Goal: Task Accomplishment & Management: Manage account settings

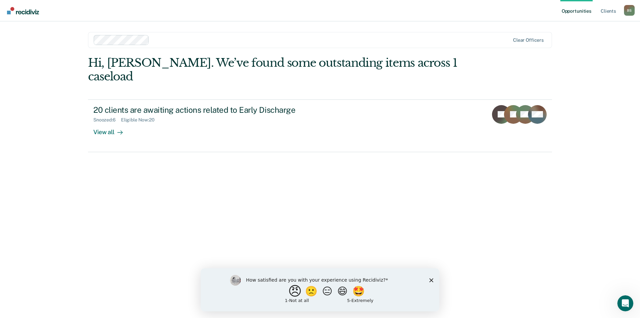
click at [294, 293] on button "😠" at bounding box center [296, 290] width 16 height 13
click at [311, 296] on input "Enter text..." at bounding box center [314, 295] width 137 height 13
type input "One extra step to enter the same information twice"
click at [388, 297] on icon "Submit your response" at bounding box center [387, 295] width 5 height 5
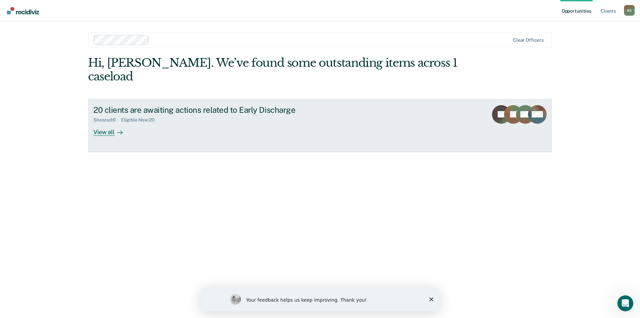
click at [108, 123] on div "View all" at bounding box center [111, 129] width 37 height 13
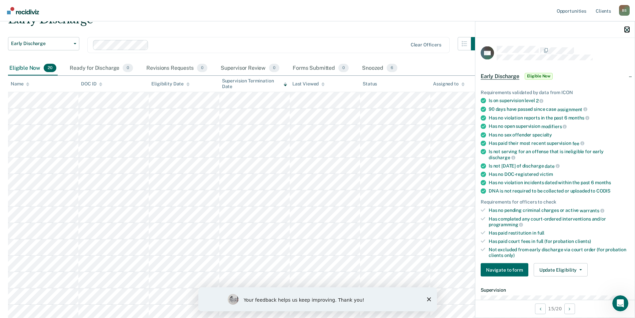
click at [625, 31] on icon "button" at bounding box center [626, 29] width 5 height 5
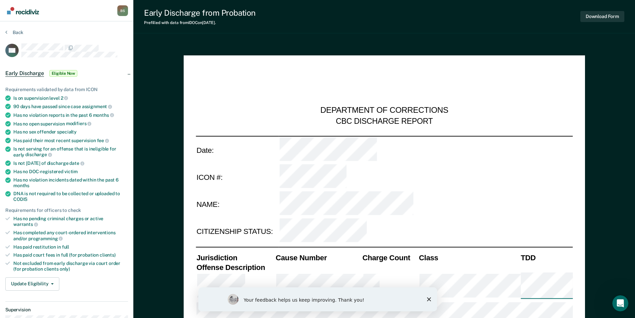
type textarea "x"
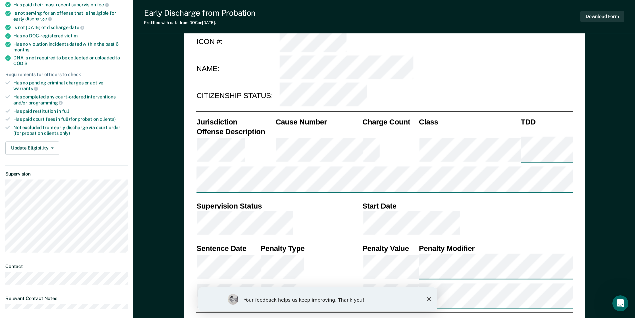
scroll to position [33, 0]
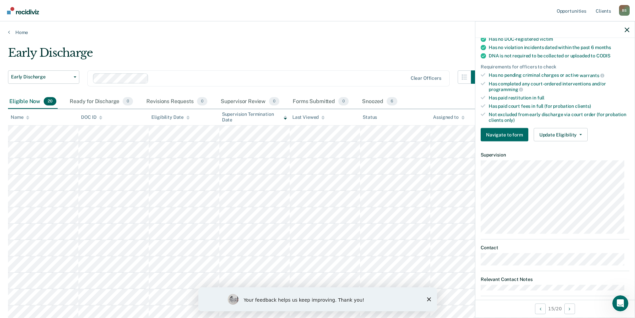
scroll to position [144, 0]
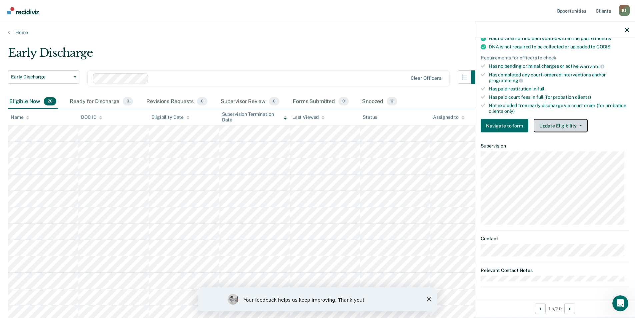
click at [567, 125] on button "Update Eligibility" at bounding box center [560, 125] width 54 height 13
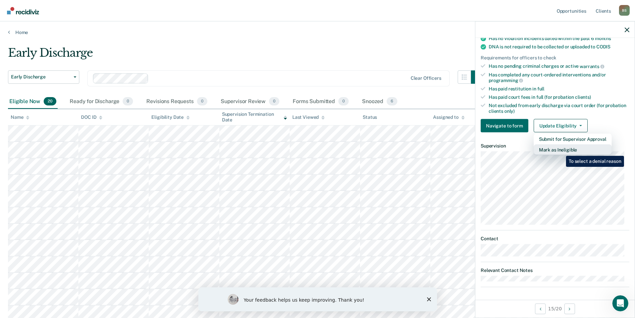
click at [561, 151] on button "Mark as Ineligible" at bounding box center [572, 149] width 78 height 11
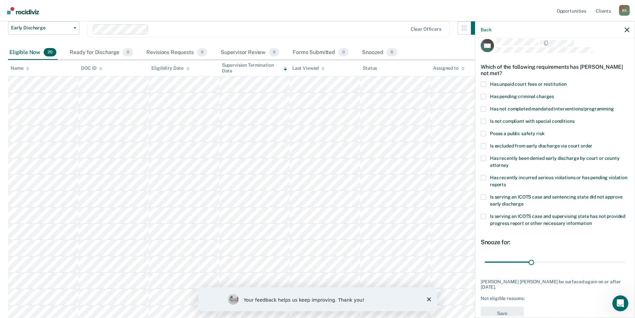
scroll to position [0, 0]
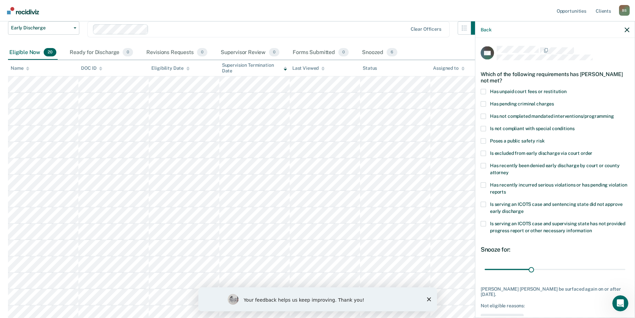
click at [484, 153] on span at bounding box center [482, 152] width 5 height 5
click at [592, 150] on input "Is excluded from early discharge via court order" at bounding box center [592, 150] width 0 height 0
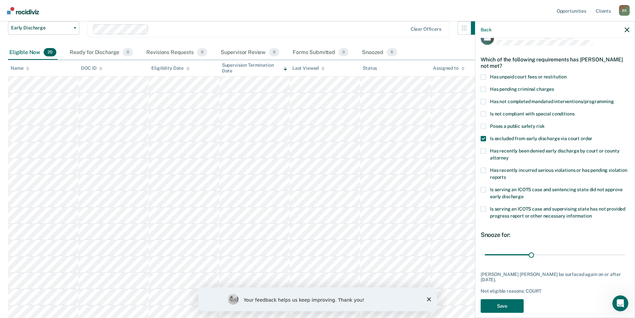
scroll to position [22, 0]
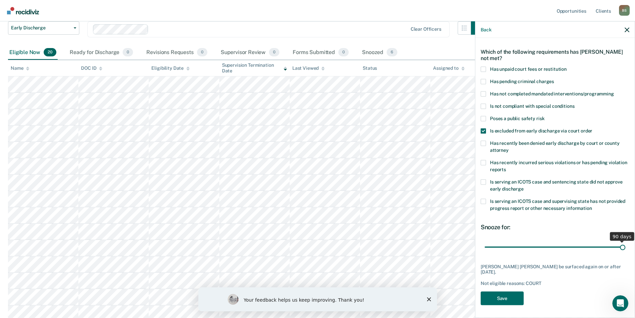
drag, startPoint x: 529, startPoint y: 247, endPoint x: 620, endPoint y: 249, distance: 90.7
type input "90"
click at [620, 249] on input "range" at bounding box center [554, 247] width 141 height 12
click at [512, 297] on button "Save" at bounding box center [501, 298] width 43 height 14
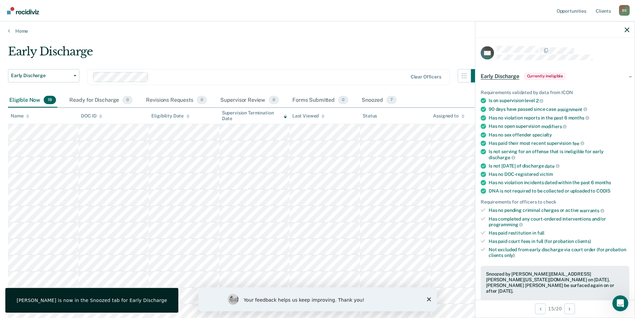
scroll to position [0, 0]
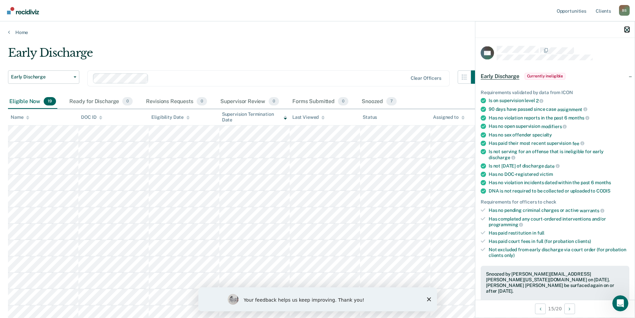
click at [625, 29] on icon "button" at bounding box center [626, 29] width 5 height 5
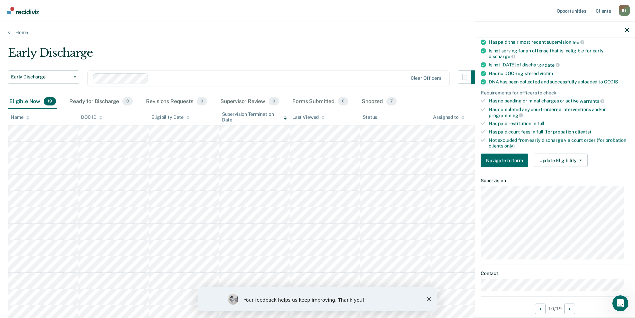
scroll to position [133, 0]
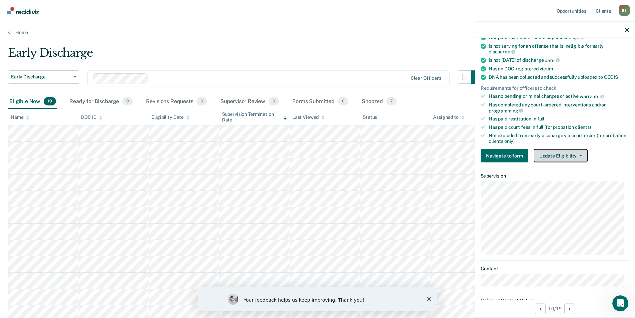
click at [548, 154] on button "Update Eligibility" at bounding box center [560, 155] width 54 height 13
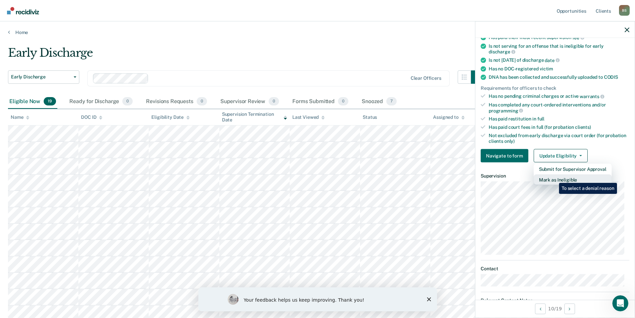
click at [554, 178] on button "Mark as Ineligible" at bounding box center [572, 179] width 78 height 11
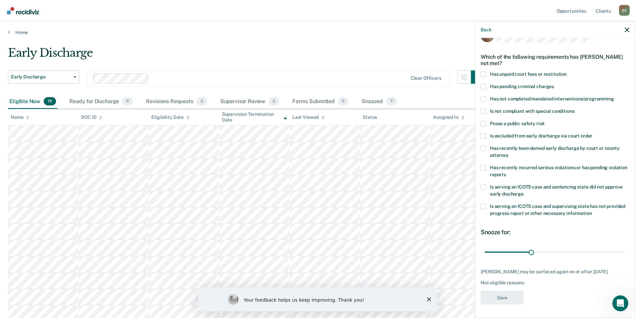
scroll to position [0, 0]
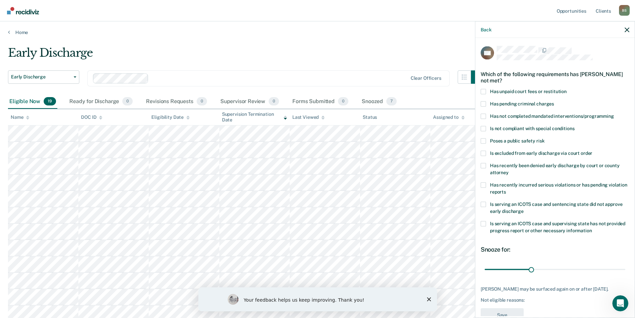
click at [484, 91] on span at bounding box center [482, 91] width 5 height 5
click at [566, 89] on input "Has unpaid court fees or restitution" at bounding box center [566, 89] width 0 height 0
drag, startPoint x: 507, startPoint y: 270, endPoint x: 663, endPoint y: 280, distance: 155.9
type input "198"
click at [625, 275] on input "range" at bounding box center [554, 269] width 141 height 12
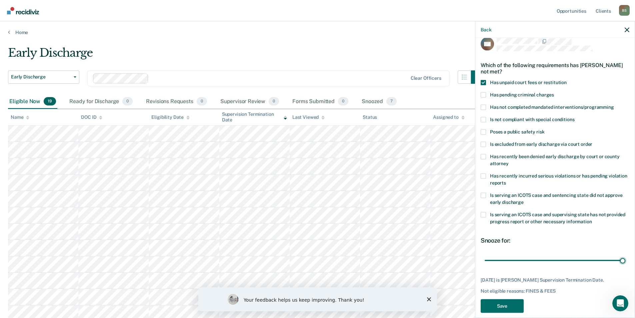
scroll to position [17, 0]
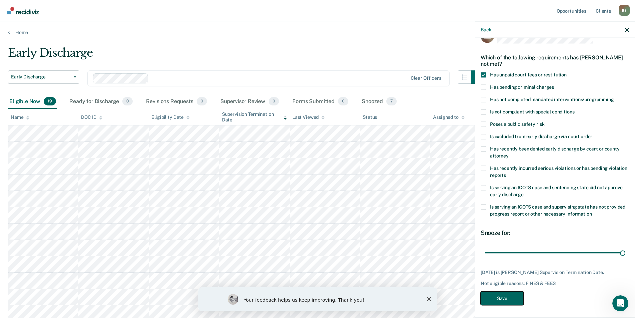
click at [503, 298] on button "Save" at bounding box center [501, 298] width 43 height 14
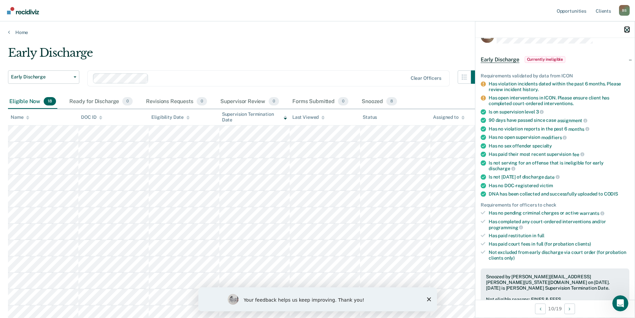
click at [626, 29] on icon "button" at bounding box center [626, 29] width 5 height 5
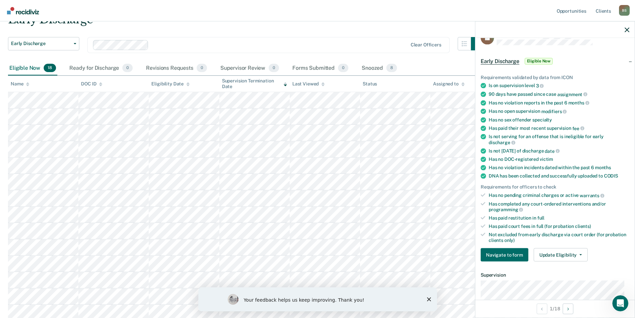
scroll to position [0, 0]
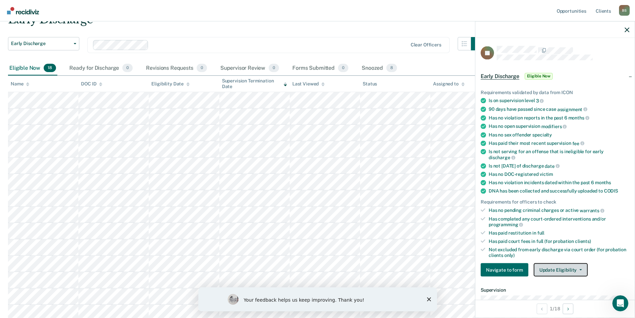
click at [549, 267] on button "Update Eligibility" at bounding box center [560, 269] width 54 height 13
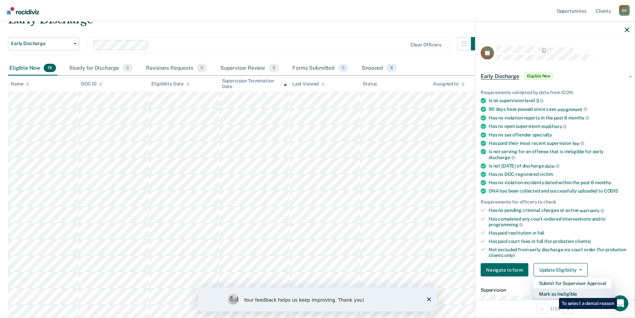
click at [554, 293] on button "Mark as Ineligible" at bounding box center [572, 293] width 78 height 11
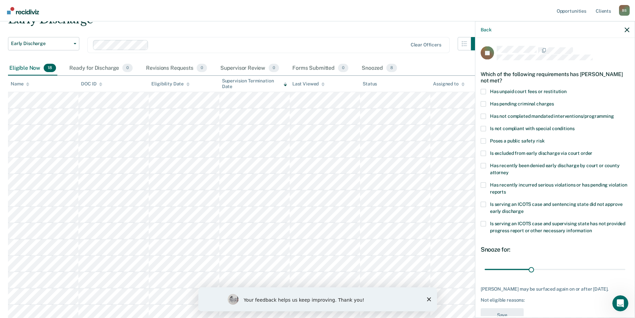
click at [483, 139] on span at bounding box center [482, 140] width 5 height 5
click at [544, 138] on input "Poses a public safety risk" at bounding box center [544, 138] width 0 height 0
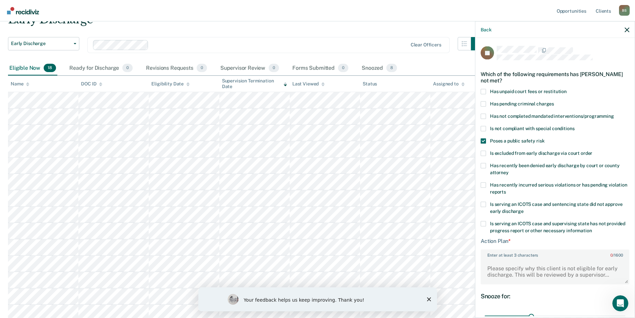
click at [483, 141] on span at bounding box center [482, 140] width 5 height 5
click at [544, 138] on input "Poses a public safety risk" at bounding box center [544, 138] width 0 height 0
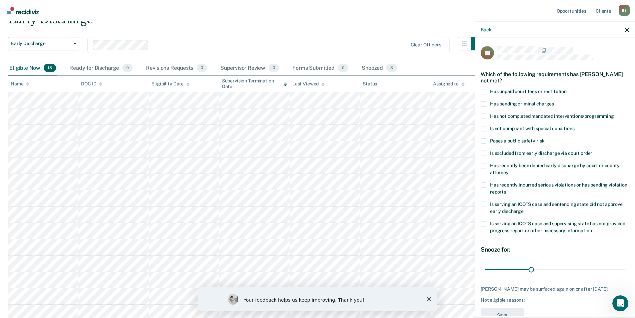
click at [483, 141] on span at bounding box center [482, 140] width 5 height 5
click at [544, 138] on input "Poses a public safety risk" at bounding box center [544, 138] width 0 height 0
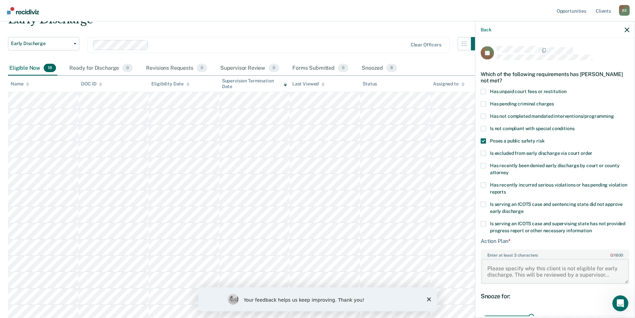
click at [497, 266] on textarea "Enter at least 3 characters 0 / 1600" at bounding box center [554, 271] width 147 height 25
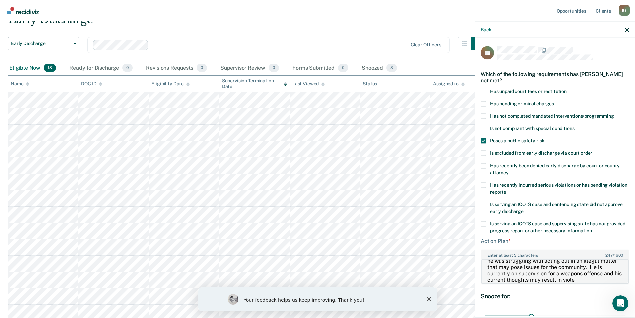
scroll to position [20, 0]
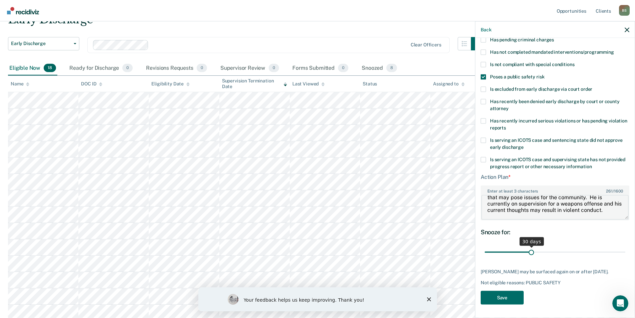
type textarea "Most recent interaction with client, he indicated that he was struggling with a…"
drag, startPoint x: 529, startPoint y: 245, endPoint x: 635, endPoint y: 245, distance: 106.3
type input "90"
click at [625, 246] on input "range" at bounding box center [554, 252] width 141 height 12
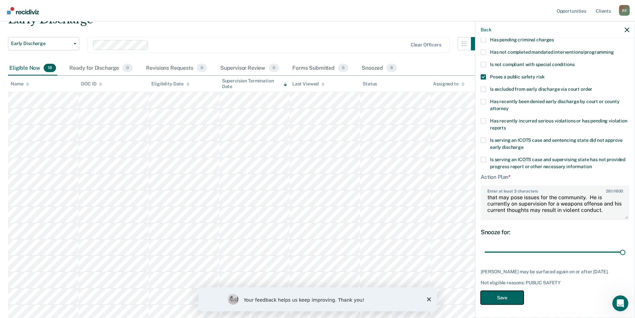
click at [504, 296] on button "Save" at bounding box center [501, 297] width 43 height 14
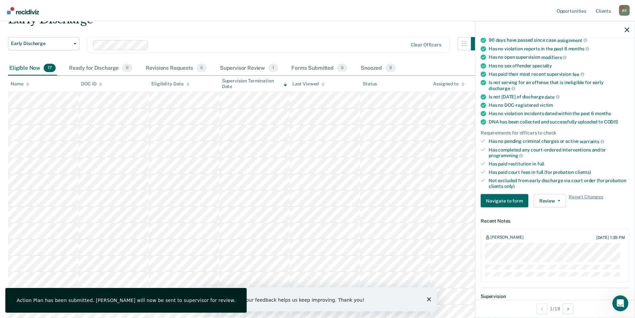
click at [629, 28] on div at bounding box center [554, 29] width 159 height 17
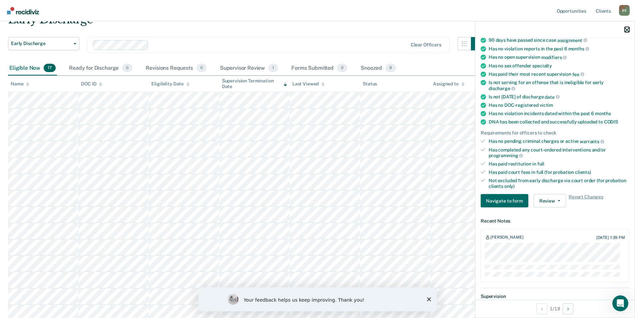
drag, startPoint x: 627, startPoint y: 31, endPoint x: 624, endPoint y: 33, distance: 3.8
click at [627, 30] on icon "button" at bounding box center [626, 29] width 5 height 5
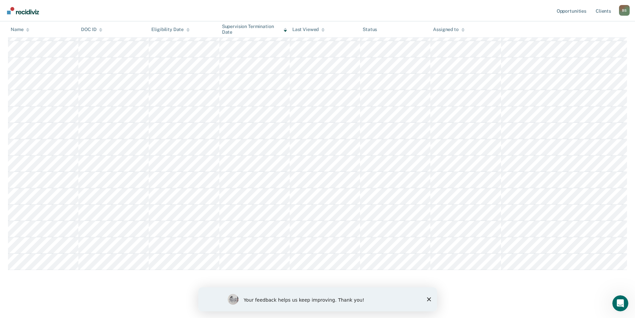
scroll to position [100, 0]
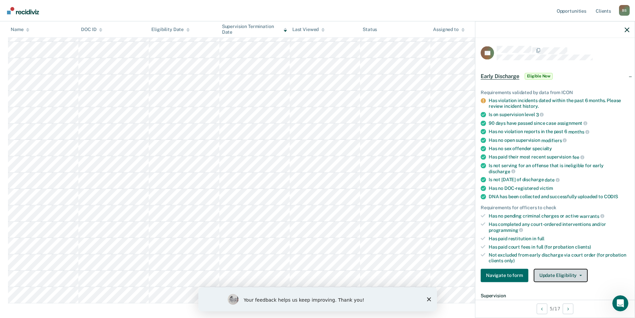
click at [567, 278] on button "Update Eligibility" at bounding box center [560, 274] width 54 height 13
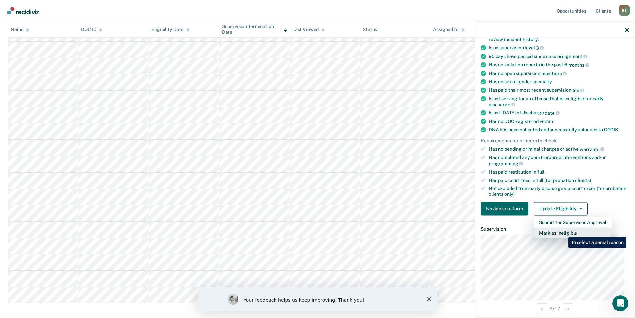
click at [563, 232] on button "Mark as Ineligible" at bounding box center [572, 232] width 78 height 11
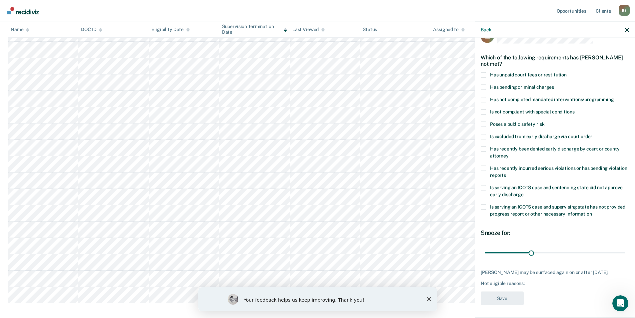
click at [487, 85] on label "Has pending criminal charges" at bounding box center [554, 87] width 149 height 7
click at [554, 84] on input "Has pending criminal charges" at bounding box center [554, 84] width 0 height 0
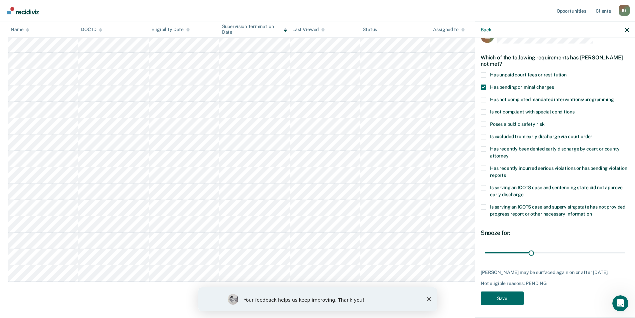
scroll to position [133, 0]
drag, startPoint x: 532, startPoint y: 253, endPoint x: 641, endPoint y: 246, distance: 109.8
type input "90"
click at [625, 247] on input "range" at bounding box center [554, 253] width 141 height 12
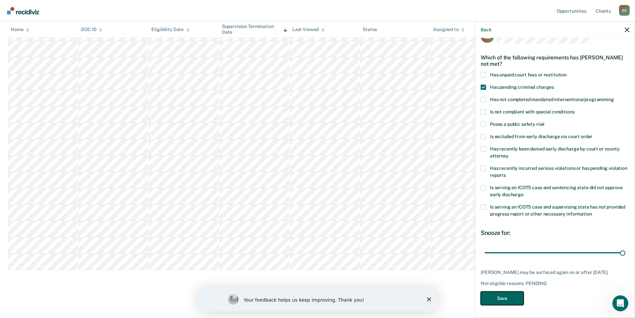
click at [515, 300] on button "Save" at bounding box center [501, 298] width 43 height 14
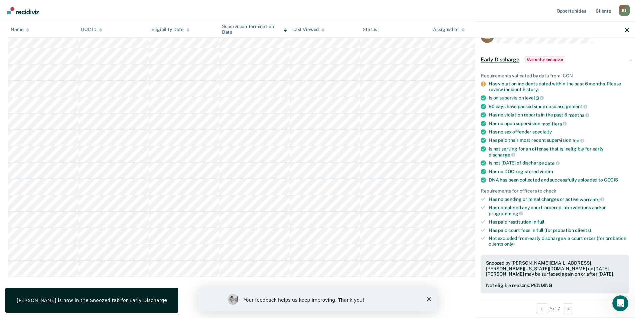
scroll to position [117, 0]
click at [627, 28] on icon "button" at bounding box center [626, 29] width 5 height 5
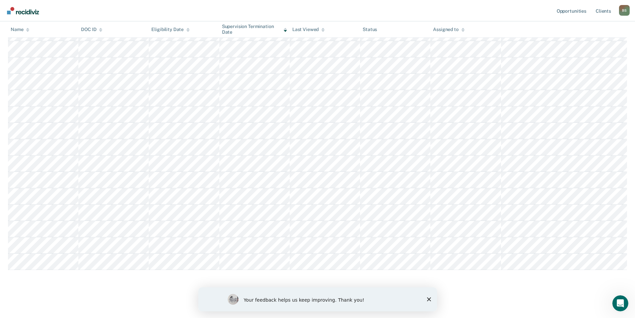
type textarea "x"
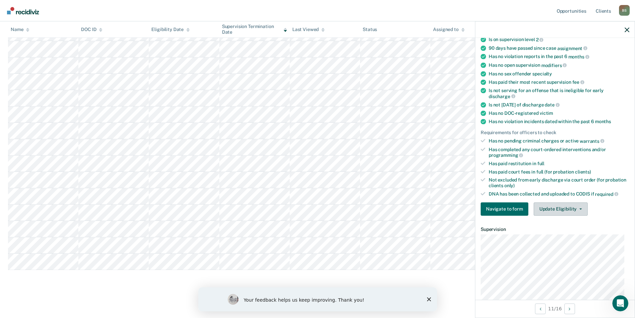
scroll to position [158, 0]
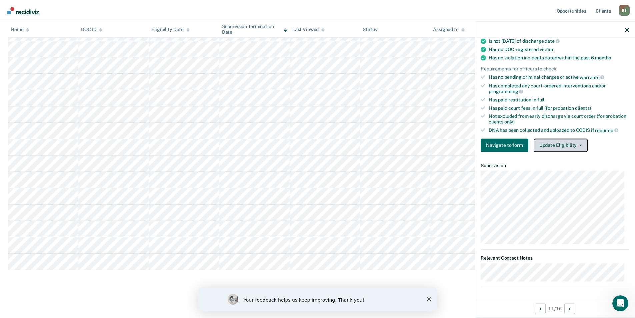
click at [554, 142] on button "Update Eligibility" at bounding box center [560, 144] width 54 height 13
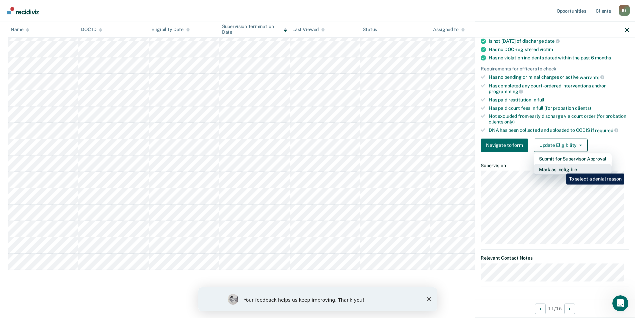
click at [561, 168] on button "Mark as Ineligible" at bounding box center [572, 169] width 78 height 11
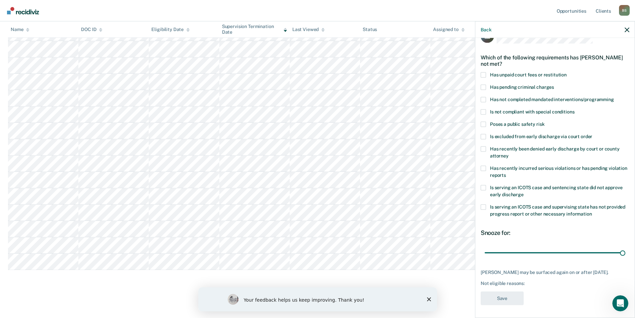
drag, startPoint x: 529, startPoint y: 250, endPoint x: 586, endPoint y: 243, distance: 57.1
type input "90"
click at [625, 254] on input "range" at bounding box center [554, 253] width 141 height 12
click at [483, 87] on span at bounding box center [482, 86] width 5 height 5
click at [554, 84] on input "Has pending criminal charges" at bounding box center [554, 84] width 0 height 0
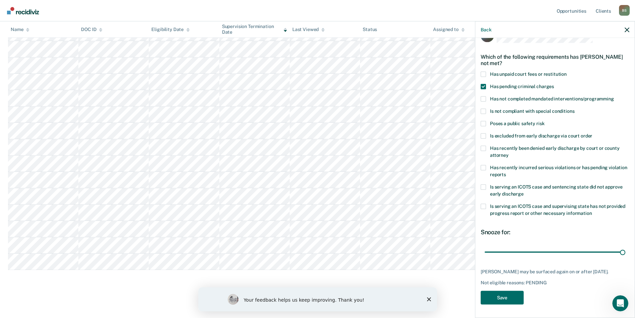
scroll to position [22, 0]
click at [509, 296] on button "Save" at bounding box center [501, 297] width 43 height 14
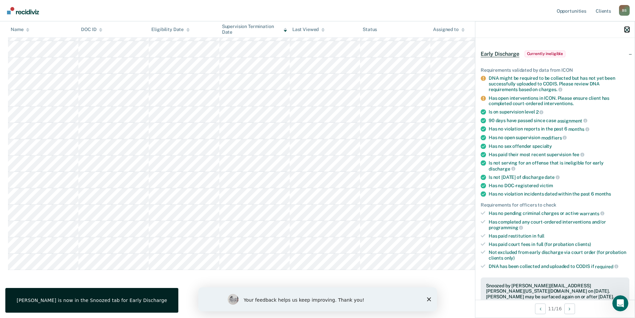
click at [629, 29] on icon "button" at bounding box center [626, 29] width 5 height 5
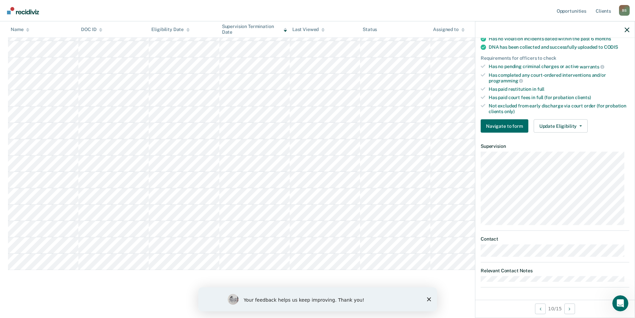
scroll to position [144, 0]
click at [565, 123] on button "Update Eligibility" at bounding box center [560, 125] width 54 height 13
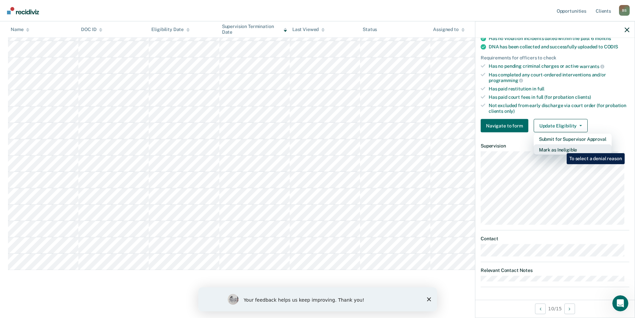
click at [561, 148] on button "Mark as Ineligible" at bounding box center [572, 149] width 78 height 11
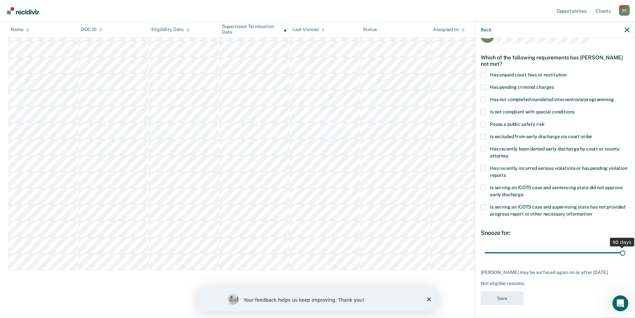
drag, startPoint x: 529, startPoint y: 253, endPoint x: 628, endPoint y: 255, distance: 98.6
type input "90"
click at [625, 255] on input "range" at bounding box center [554, 253] width 141 height 12
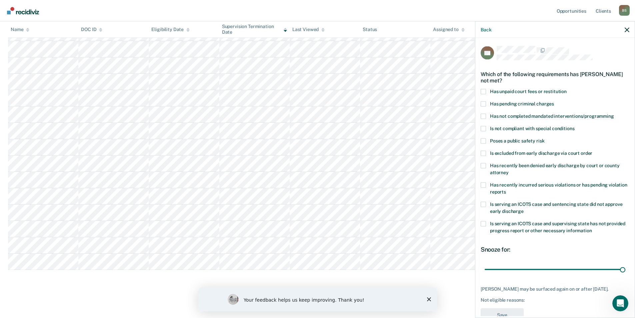
click at [484, 139] on span at bounding box center [482, 140] width 5 height 5
click at [544, 138] on input "Poses a public safety risk" at bounding box center [544, 138] width 0 height 0
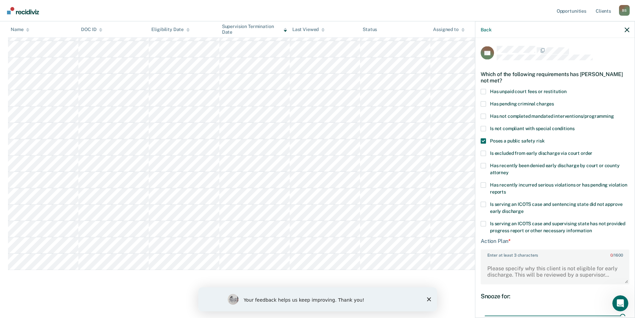
scroll to position [33, 0]
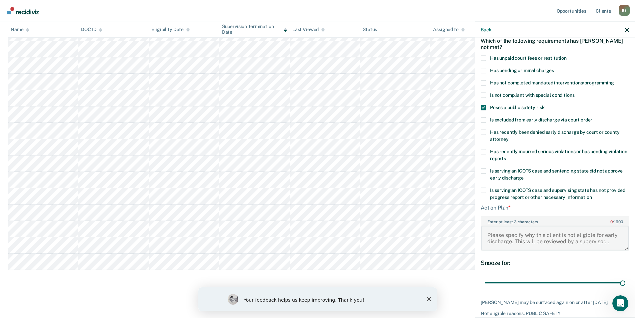
click at [504, 236] on textarea "Enter at least 3 characters 0 / 1600" at bounding box center [554, 237] width 147 height 25
type textarea "D"
click at [587, 247] on textarea "Deferred Judgment. Only on supervision for 8 months. Still has 5 years left on …" at bounding box center [554, 237] width 147 height 25
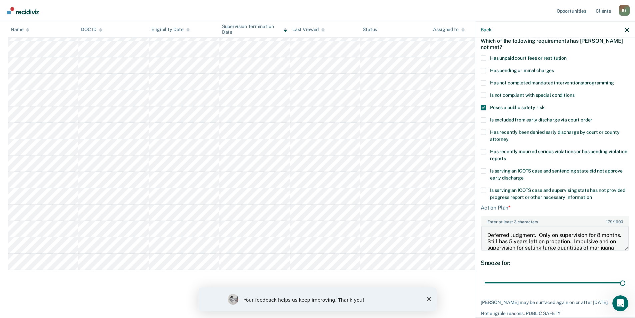
click at [558, 234] on textarea "Deferred Judgment. Only on supervision for 8 months. Still has 5 years left on …" at bounding box center [554, 237] width 147 height 25
drag, startPoint x: 593, startPoint y: 235, endPoint x: 551, endPoint y: 231, distance: 42.1
click at [551, 231] on textarea "Deferred Judgment. Only onsupervision for 8 months. Still has 5 years left on p…" at bounding box center [554, 237] width 147 height 25
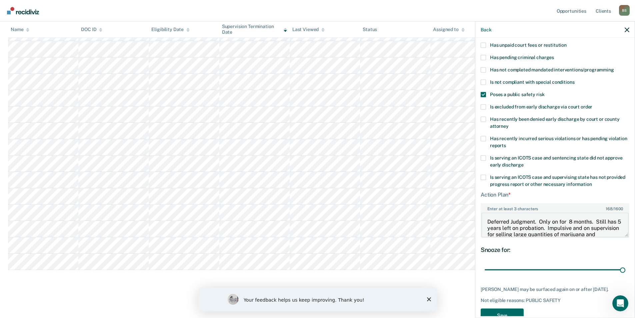
scroll to position [69, 0]
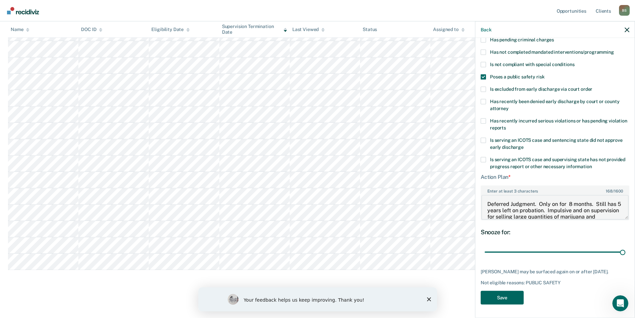
type textarea "Deferred Judgment. Only on for 8 months. Still has 5 years left on probation. I…"
click at [506, 296] on button "Save" at bounding box center [501, 297] width 43 height 14
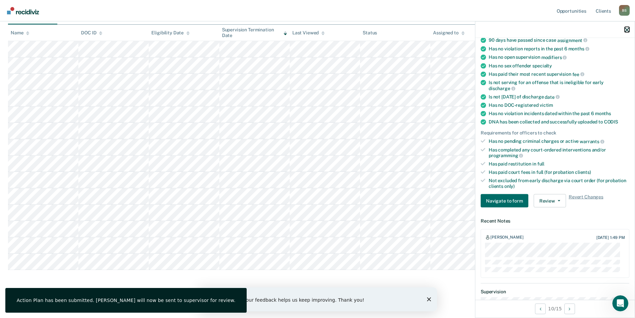
click at [628, 29] on icon "button" at bounding box center [626, 29] width 5 height 5
